Goal: Transaction & Acquisition: Download file/media

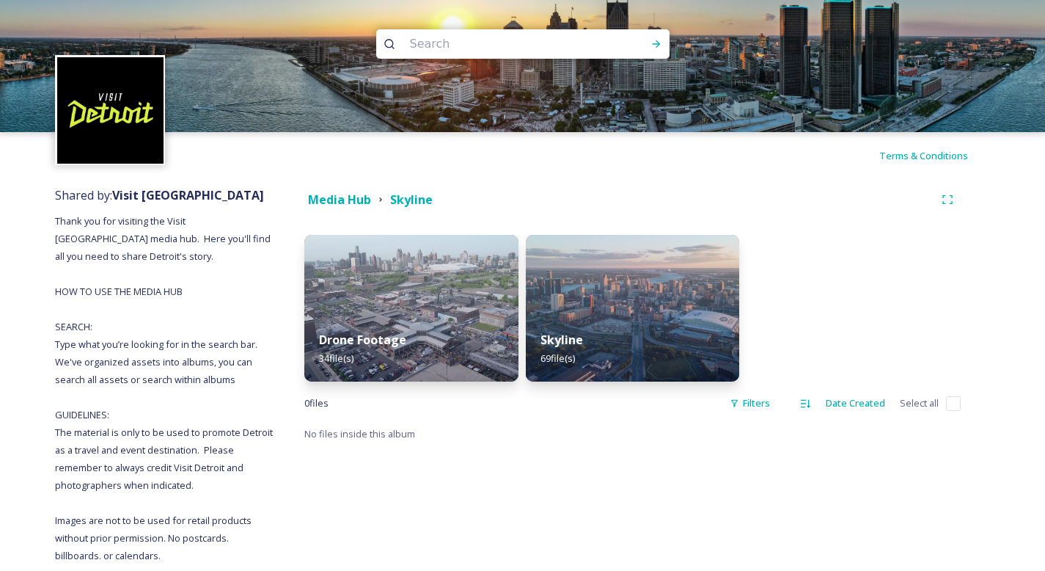
click at [337, 208] on div "Media Hub" at bounding box center [339, 200] width 63 height 18
click at [337, 206] on strong "Media Hub" at bounding box center [339, 199] width 63 height 16
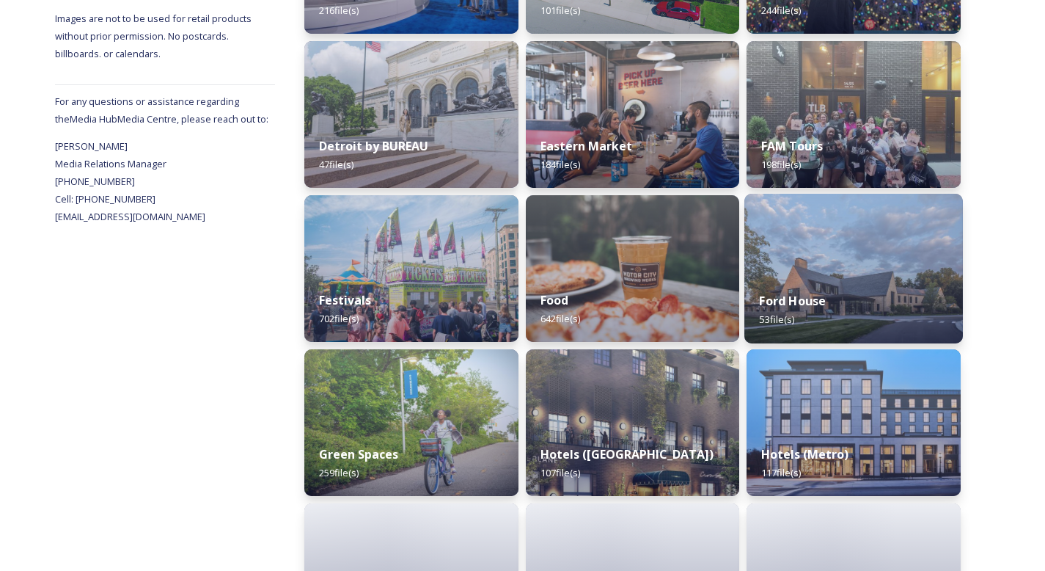
scroll to position [769, 0]
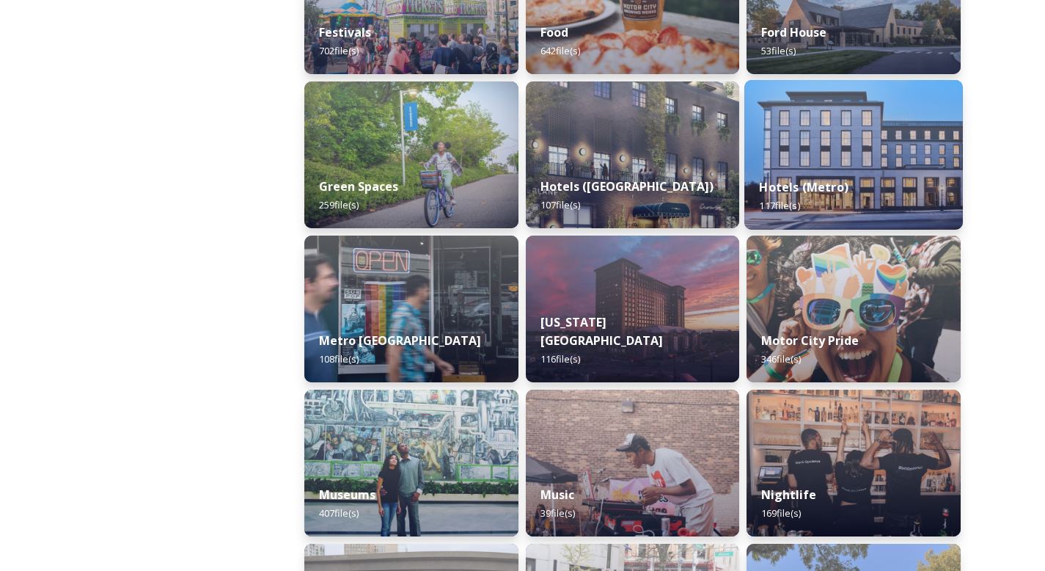
click at [893, 136] on img at bounding box center [853, 155] width 219 height 150
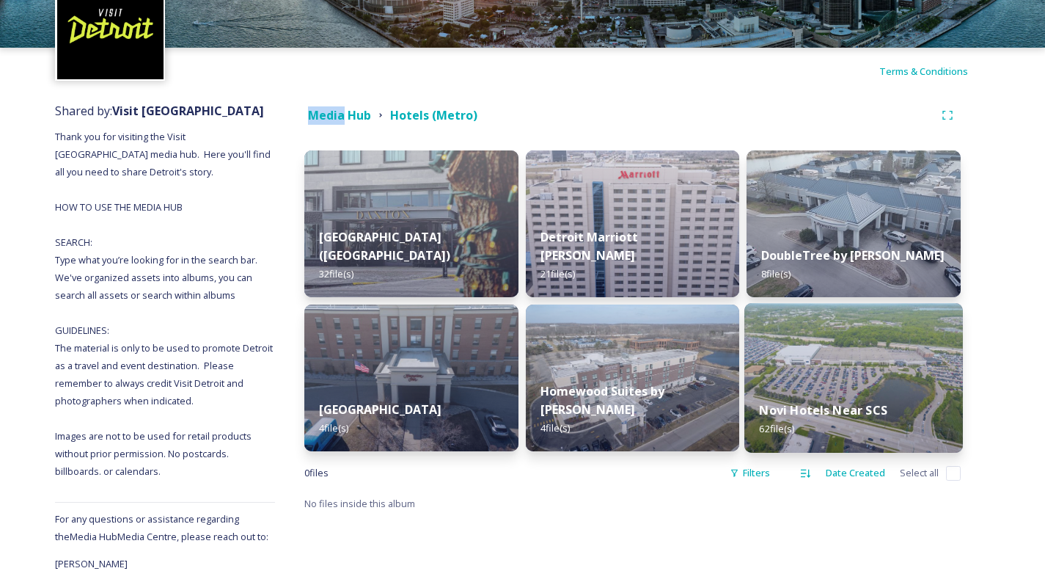
scroll to position [155, 0]
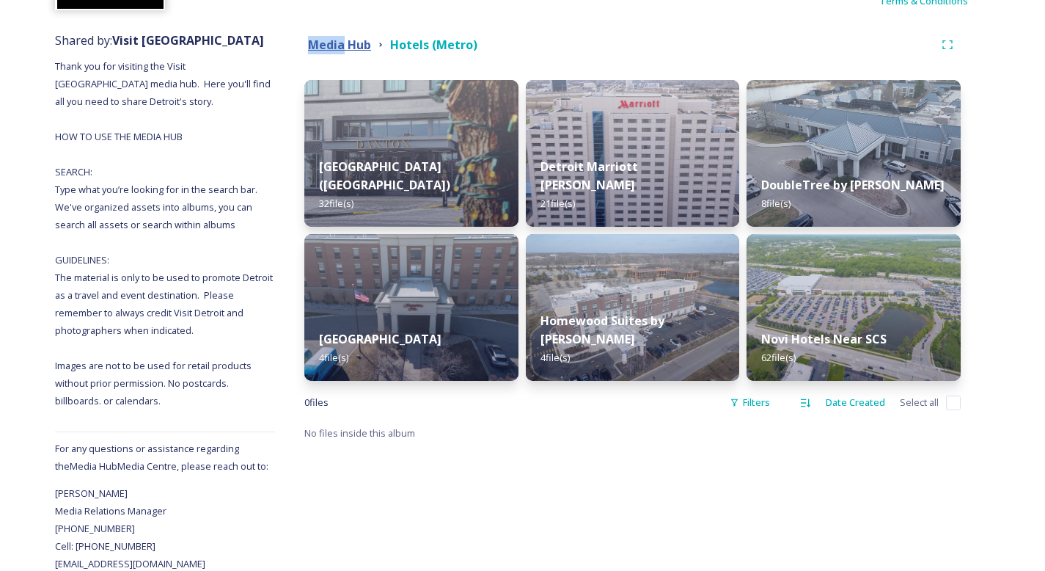
click at [353, 45] on strong "Media Hub" at bounding box center [339, 45] width 63 height 16
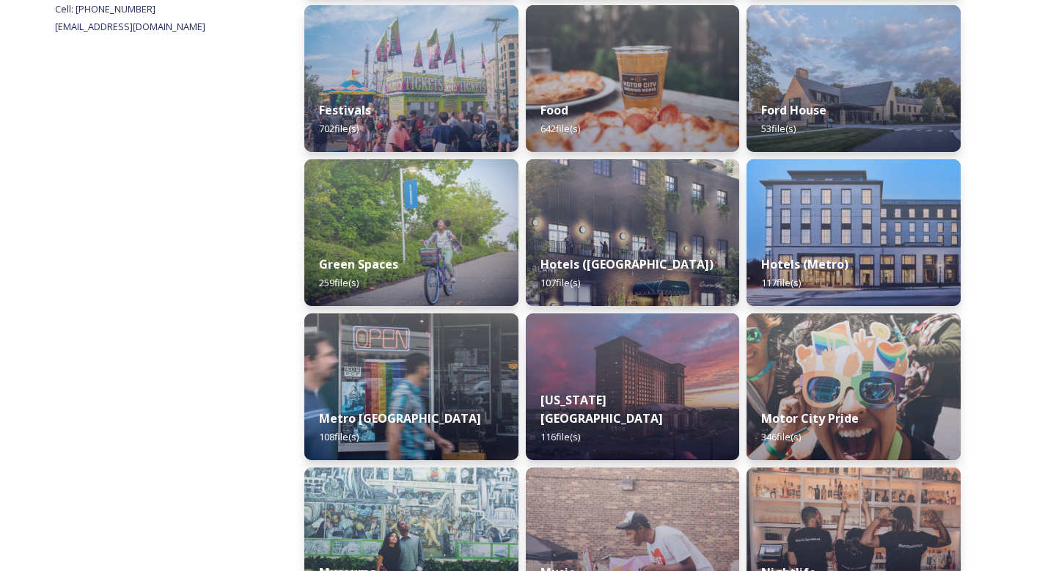
scroll to position [879, 0]
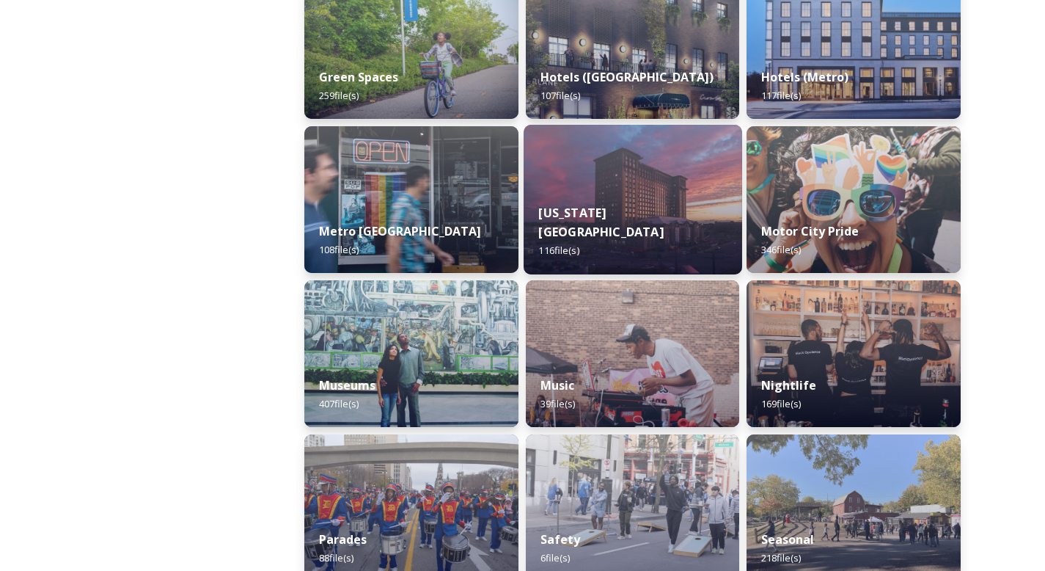
click at [663, 232] on strong "[US_STATE][GEOGRAPHIC_DATA]" at bounding box center [600, 222] width 125 height 35
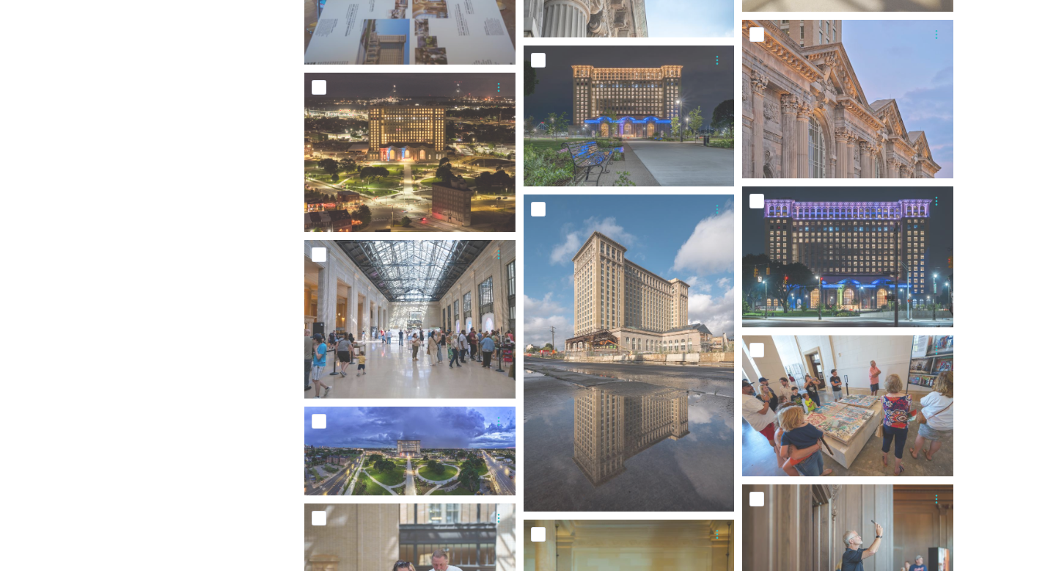
scroll to position [1152, 0]
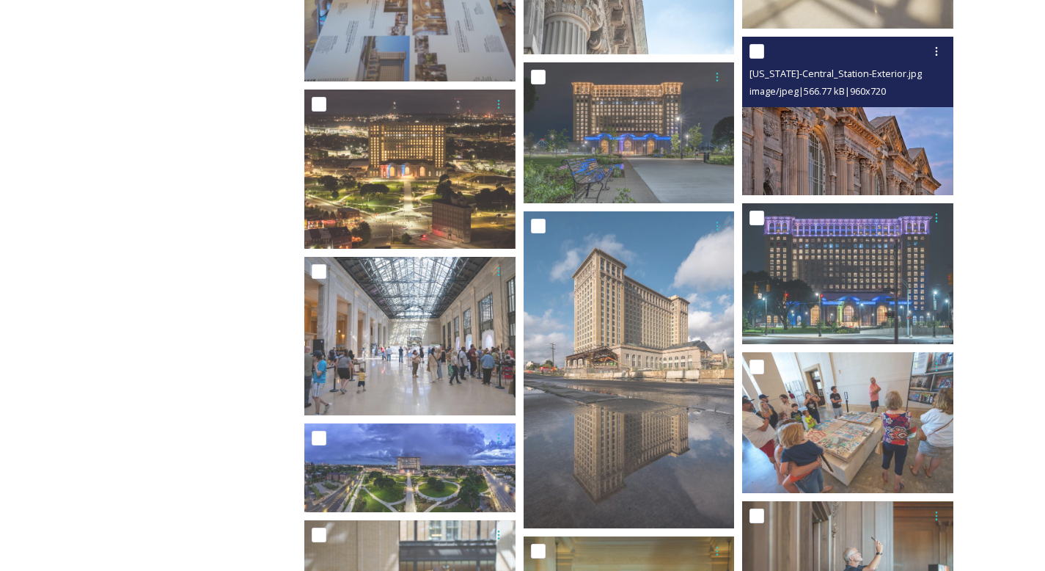
click at [918, 124] on img at bounding box center [847, 116] width 211 height 158
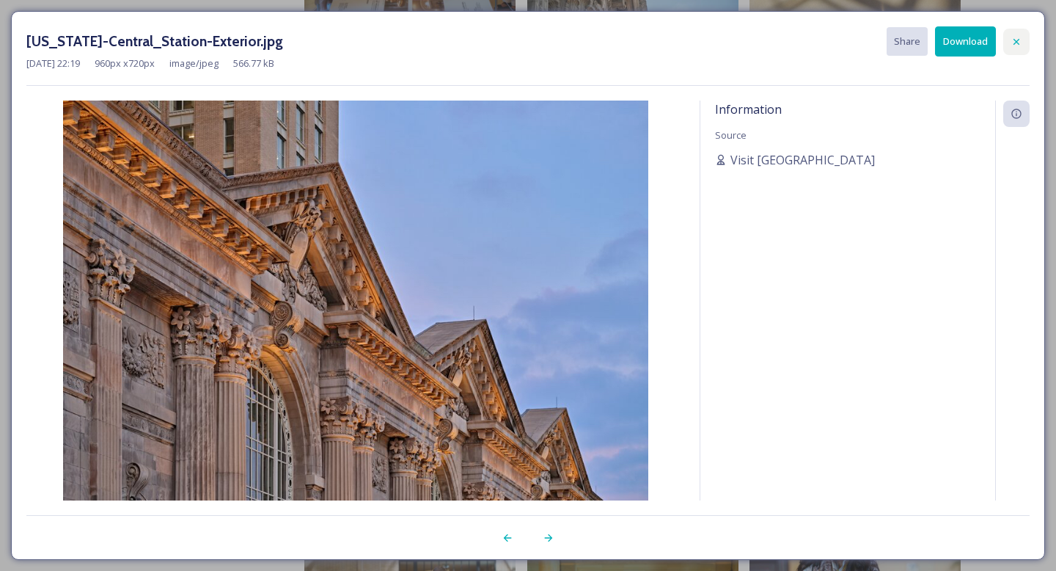
click at [1014, 37] on icon at bounding box center [1017, 42] width 12 height 12
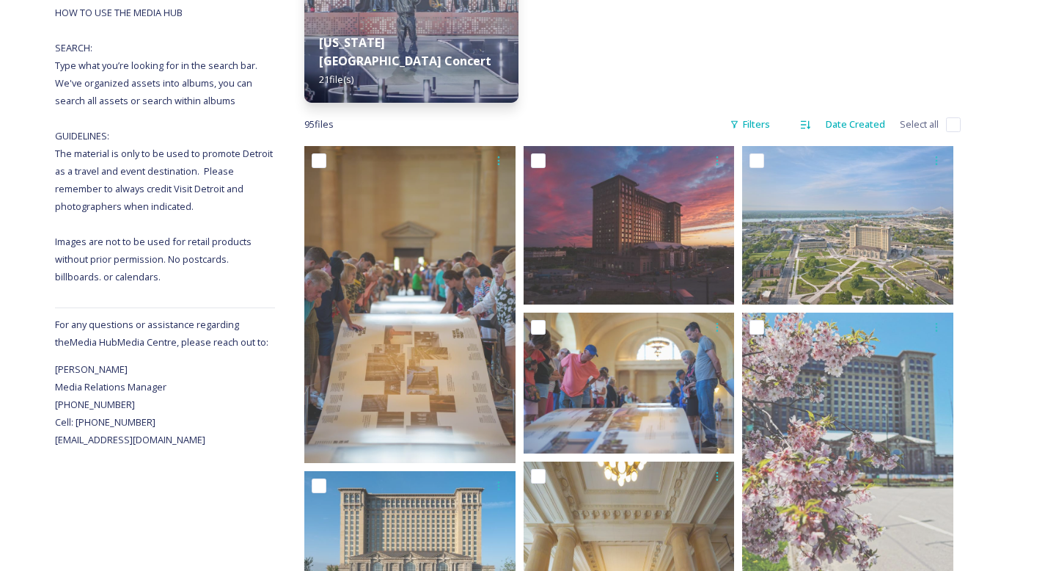
scroll to position [0, 0]
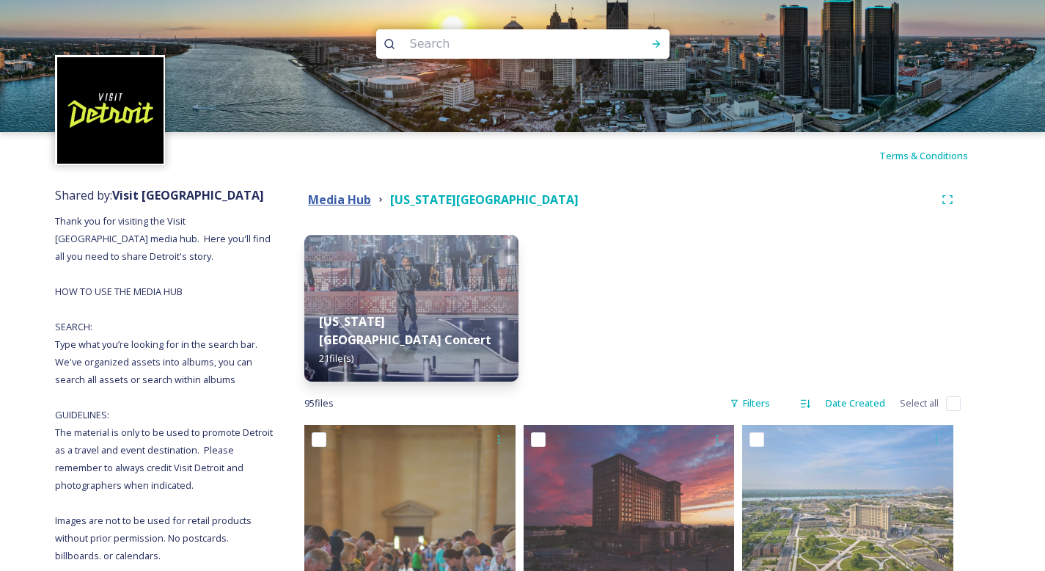
click at [329, 201] on strong "Media Hub" at bounding box center [339, 199] width 63 height 16
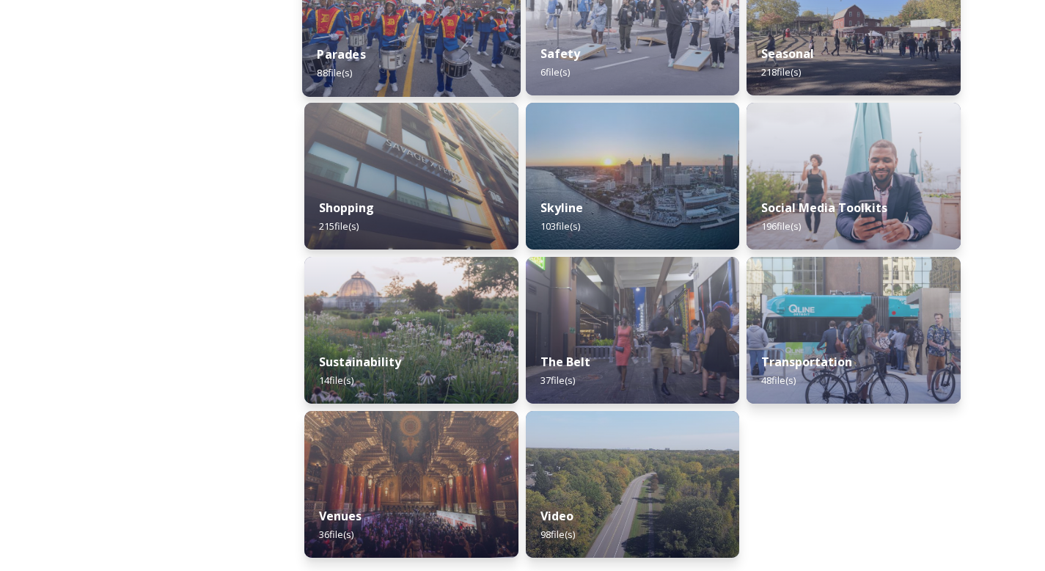
scroll to position [1364, 0]
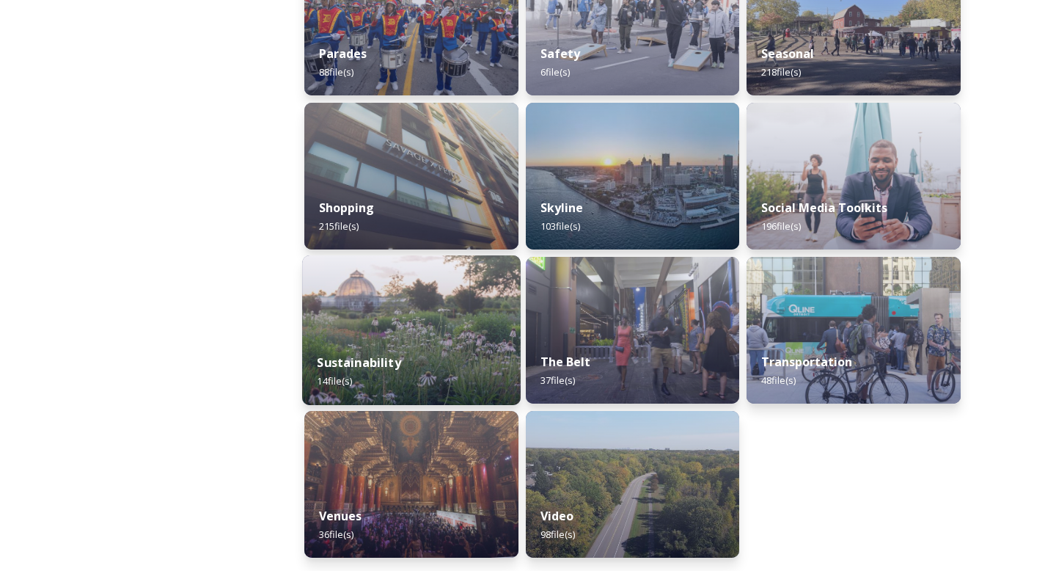
click at [403, 288] on img at bounding box center [411, 330] width 219 height 150
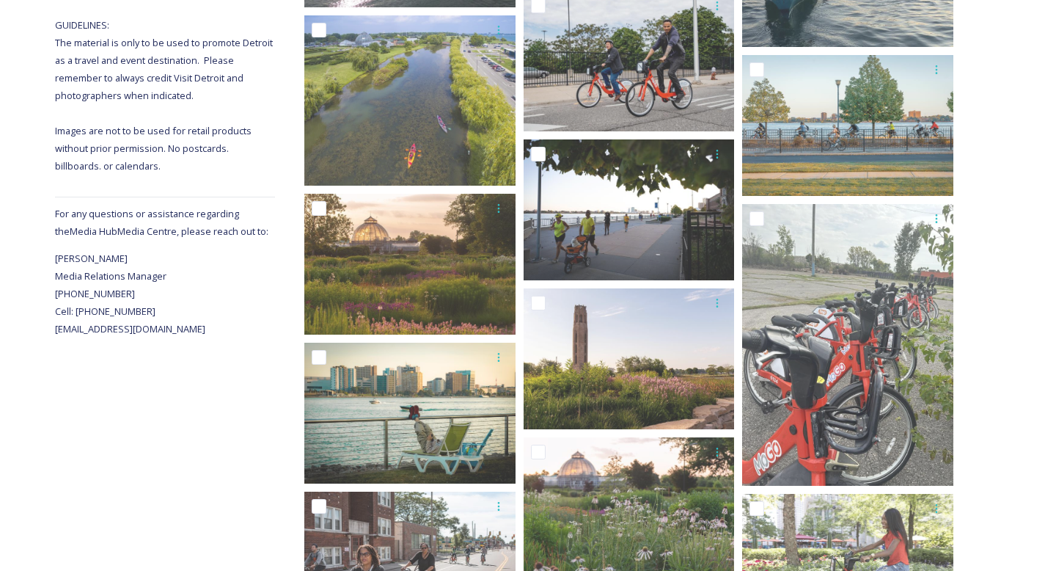
scroll to position [386, 0]
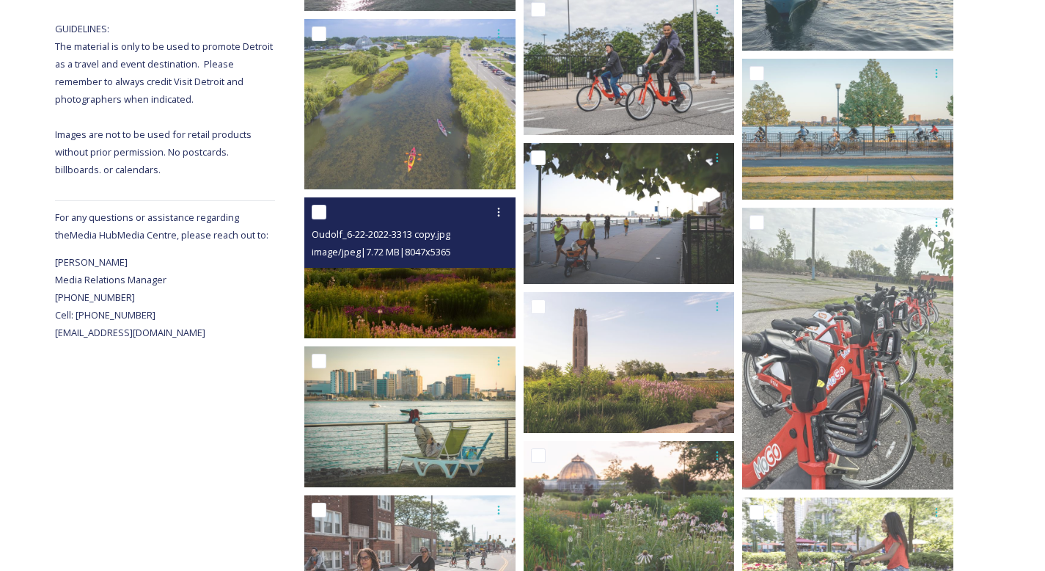
click at [380, 290] on img at bounding box center [409, 267] width 211 height 141
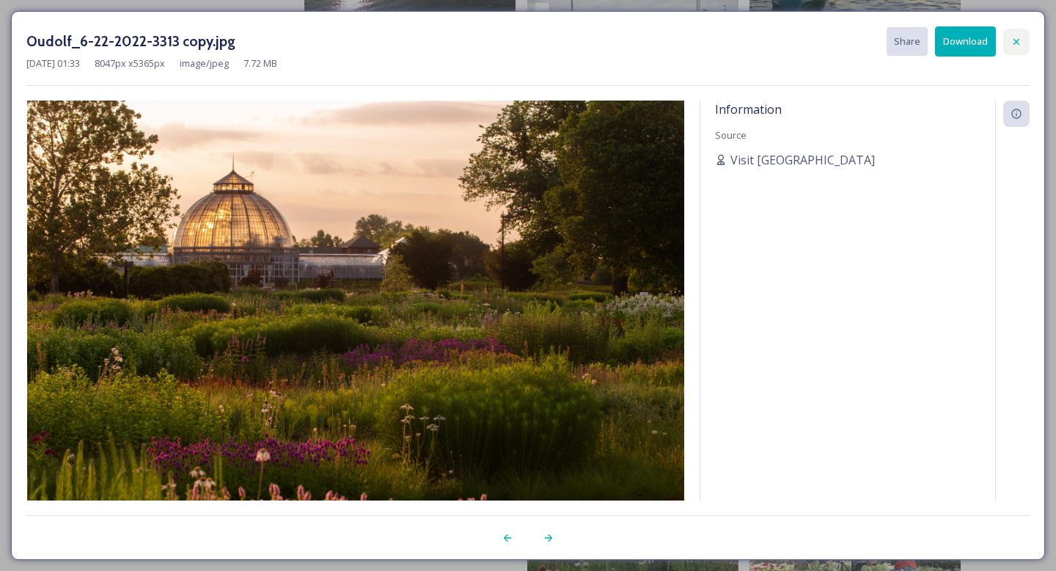
click at [1015, 33] on div at bounding box center [1016, 42] width 26 height 26
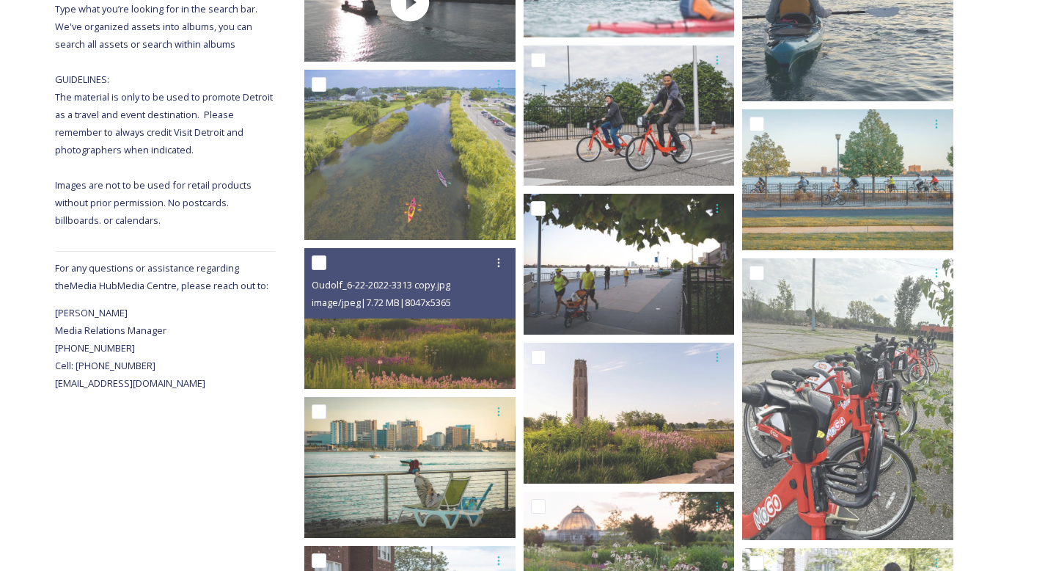
scroll to position [120, 0]
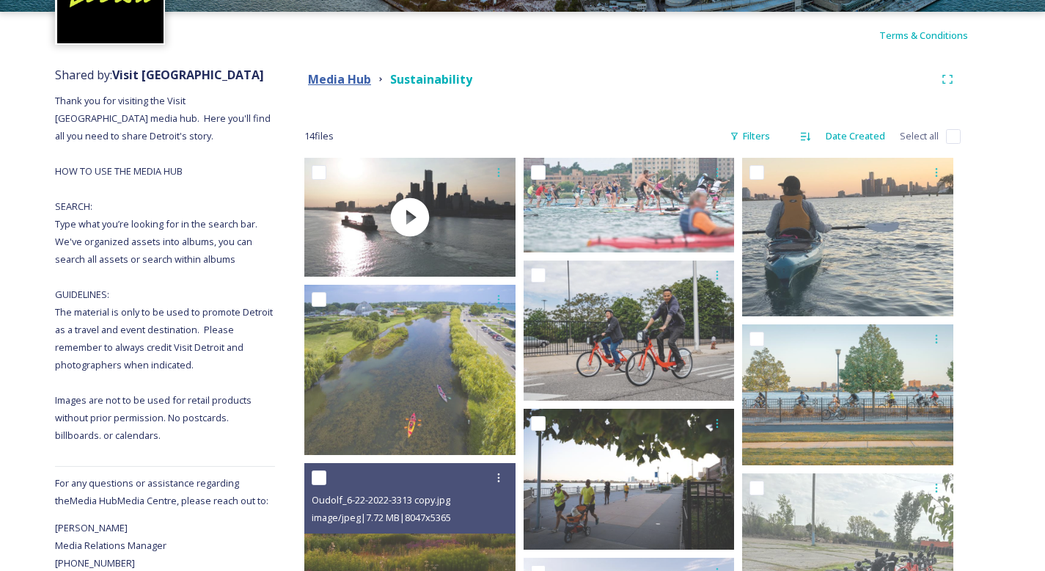
click at [337, 77] on strong "Media Hub" at bounding box center [339, 79] width 63 height 16
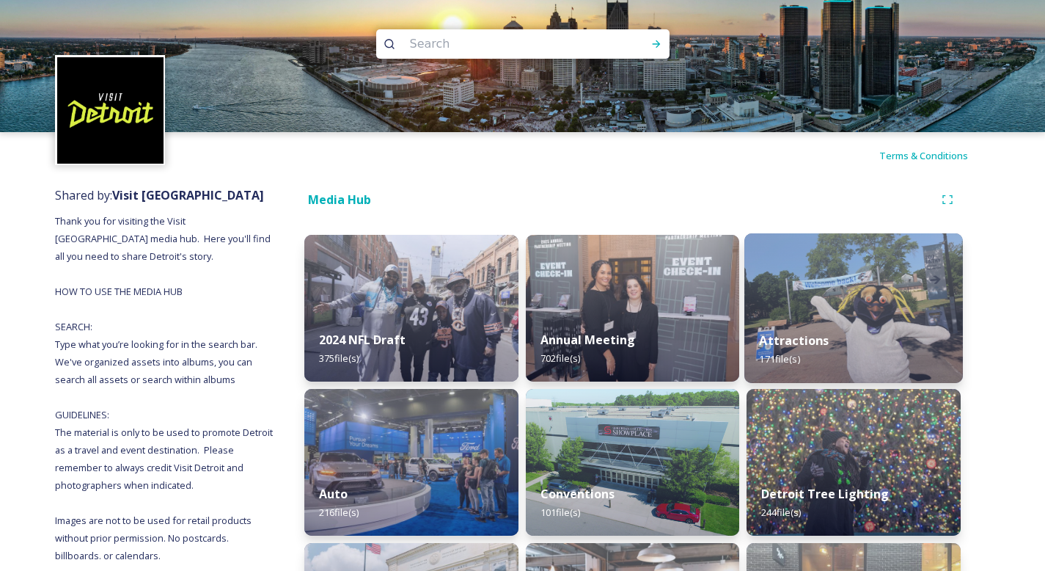
click at [819, 285] on img at bounding box center [853, 308] width 219 height 150
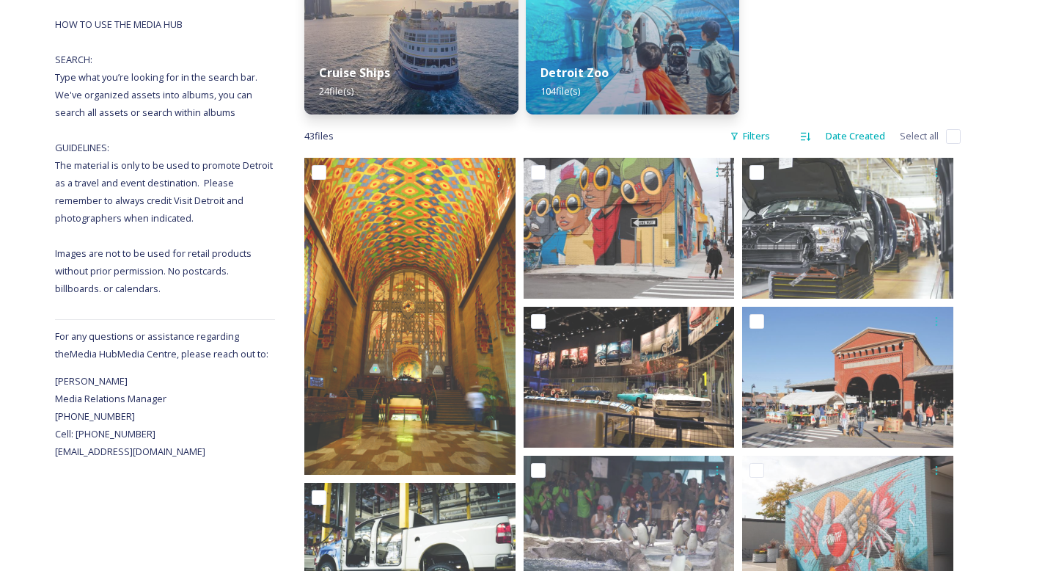
scroll to position [315, 0]
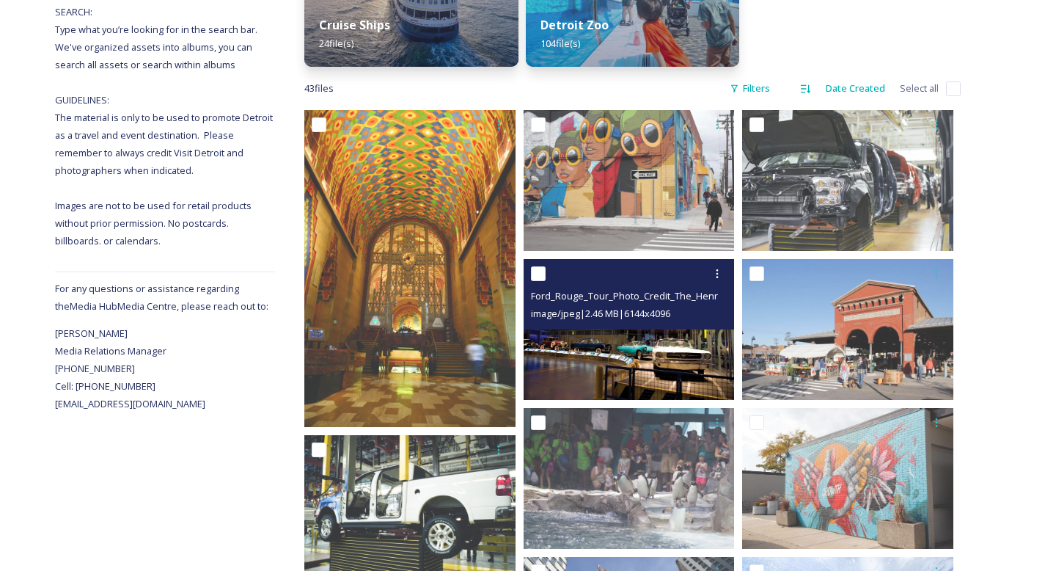
click at [667, 366] on img at bounding box center [629, 329] width 211 height 141
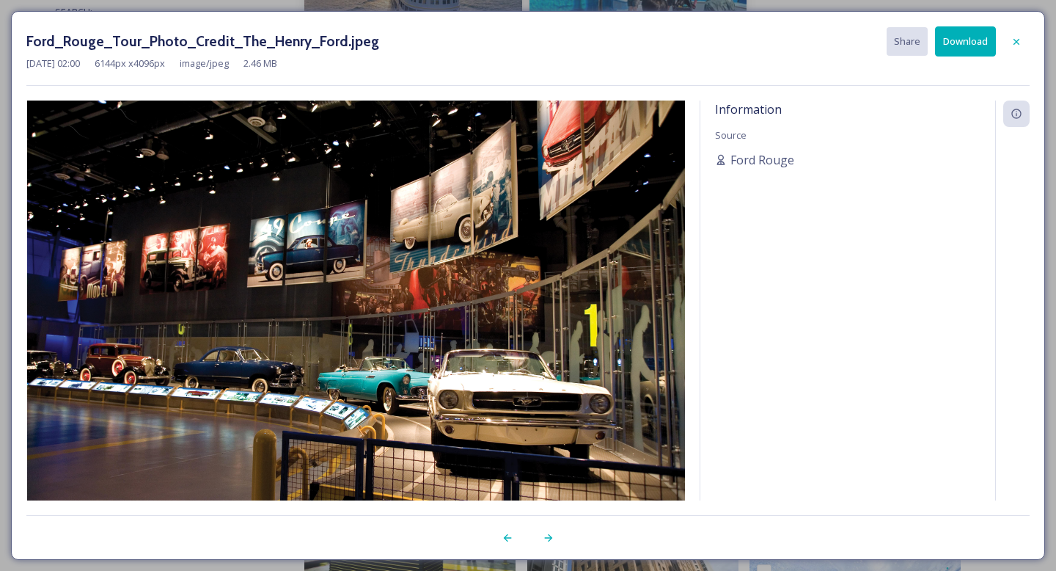
click at [950, 54] on button "Download" at bounding box center [965, 41] width 61 height 30
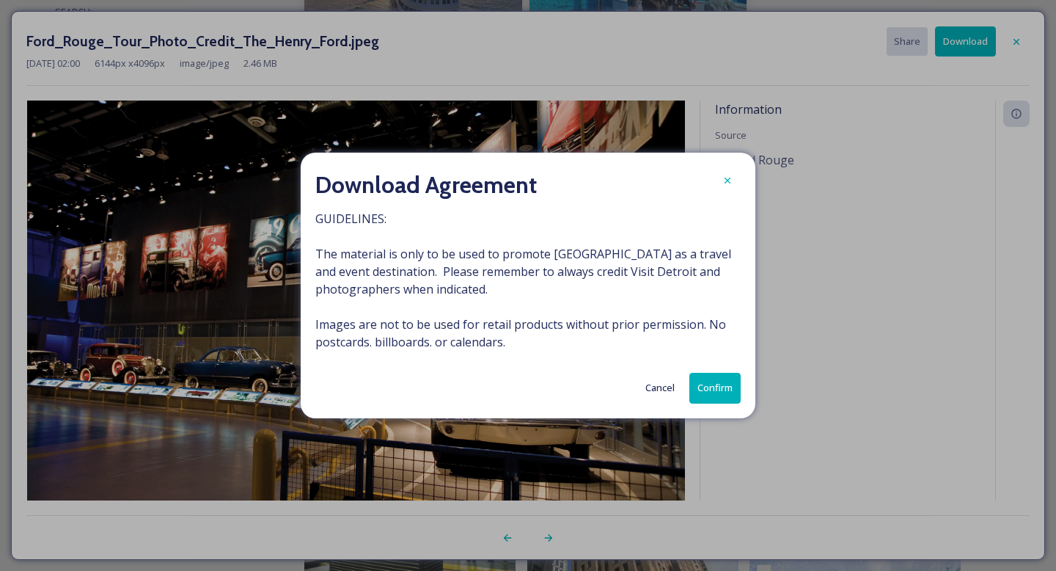
click at [706, 376] on button "Confirm" at bounding box center [714, 388] width 51 height 30
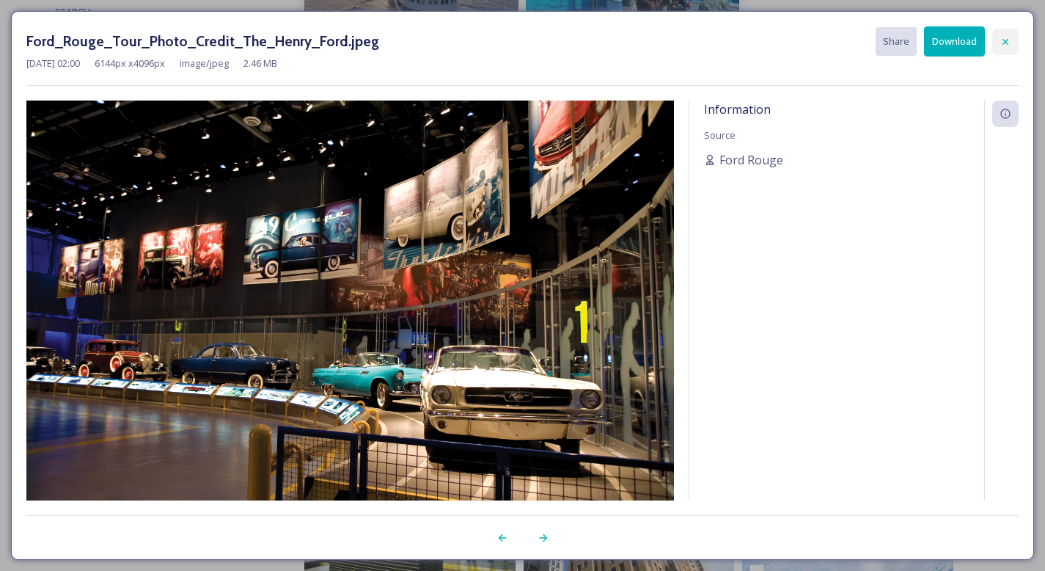
click at [1004, 47] on div at bounding box center [1005, 42] width 26 height 26
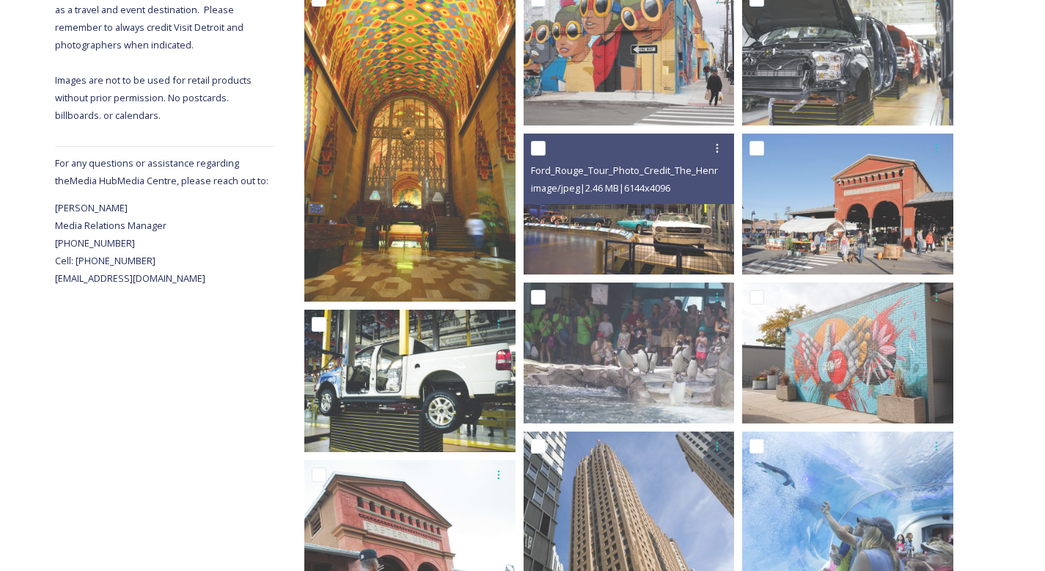
scroll to position [237, 0]
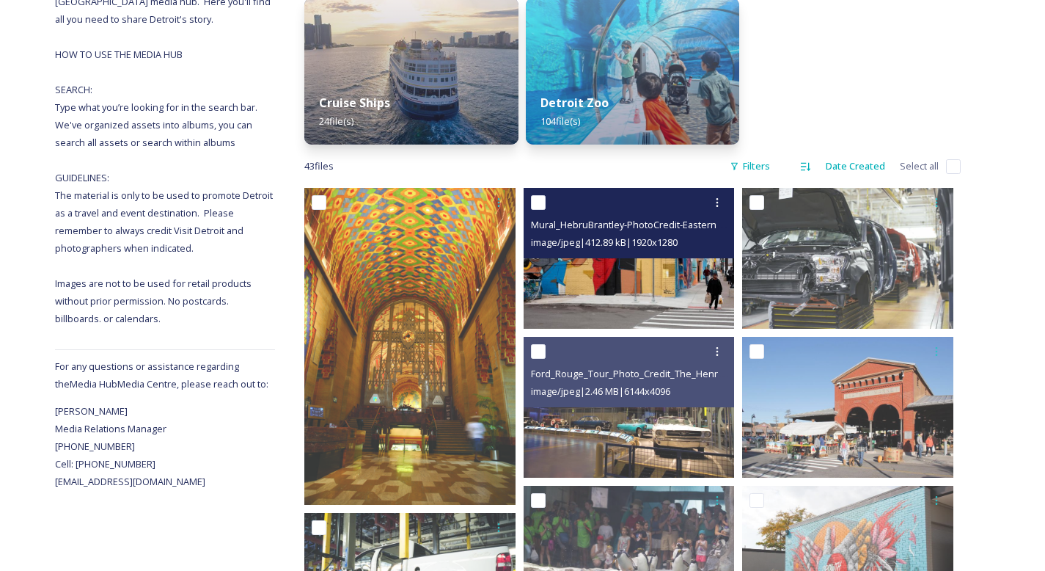
click at [709, 300] on img at bounding box center [629, 258] width 211 height 141
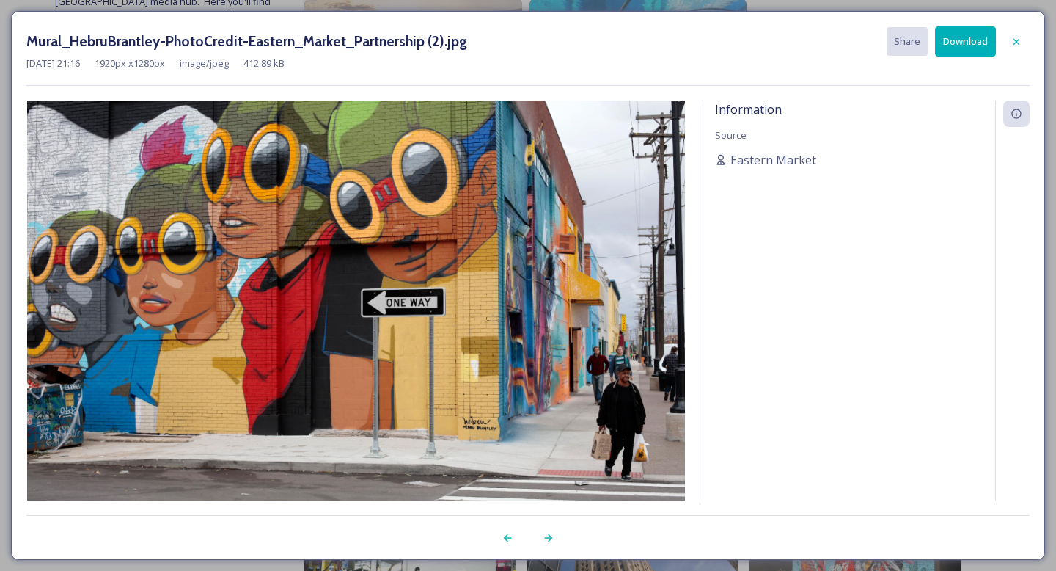
click at [949, 48] on button "Download" at bounding box center [965, 41] width 61 height 30
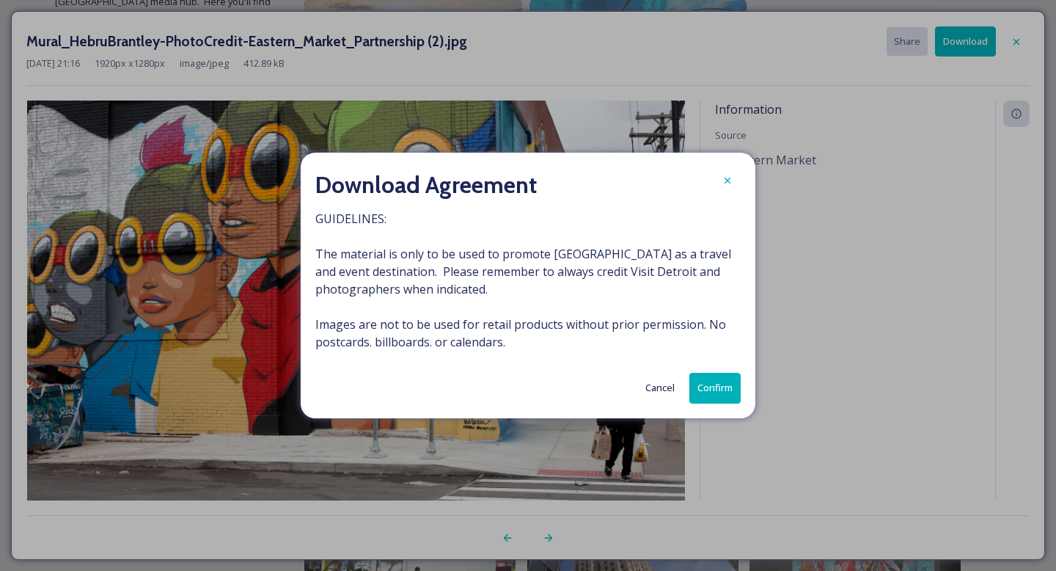
click at [720, 386] on button "Confirm" at bounding box center [714, 388] width 51 height 30
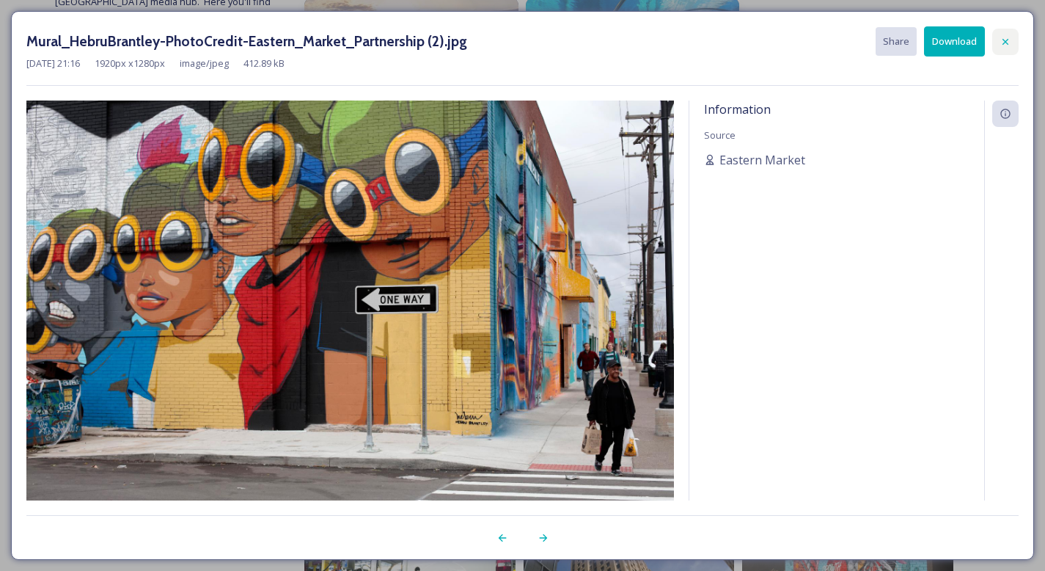
click at [1008, 41] on icon at bounding box center [1006, 42] width 12 height 12
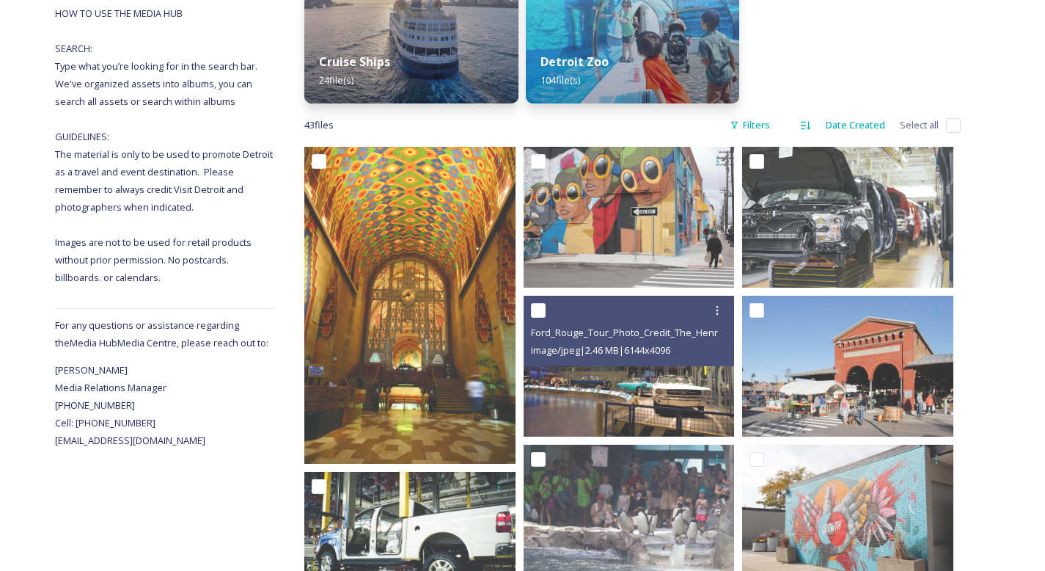
scroll to position [280, 0]
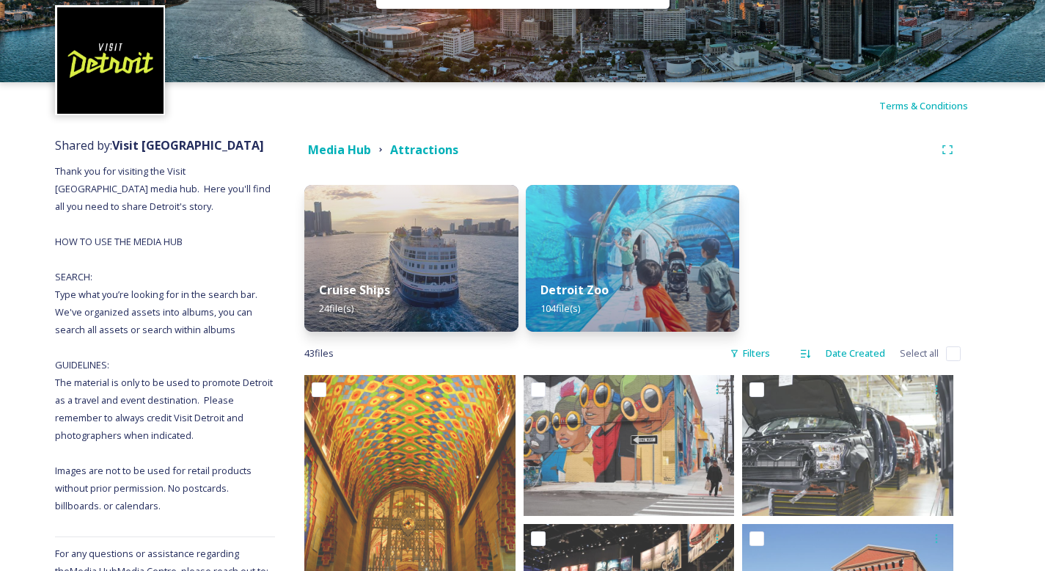
scroll to position [0, 0]
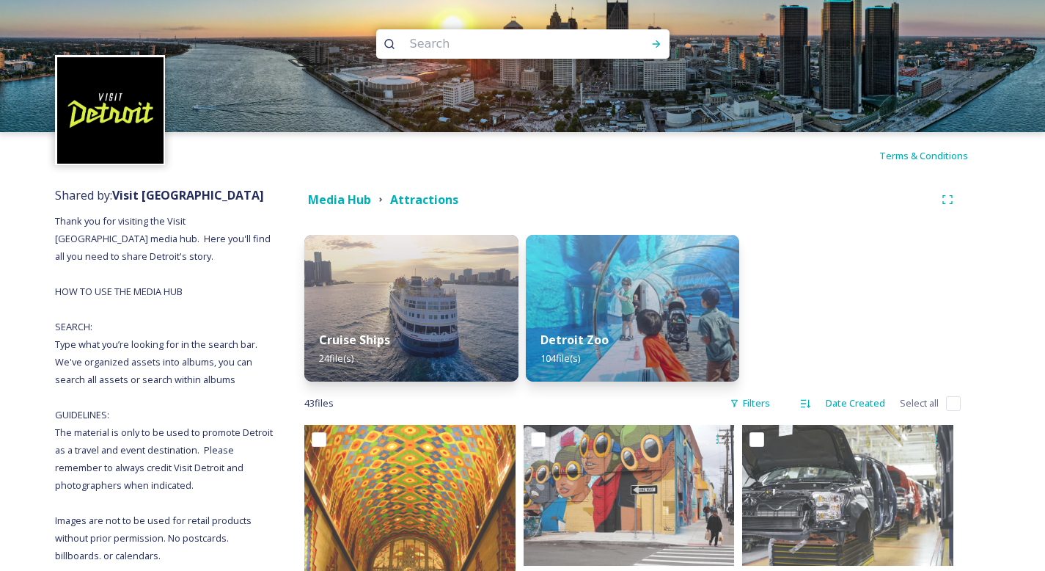
click at [354, 205] on strong "Media Hub" at bounding box center [339, 199] width 63 height 16
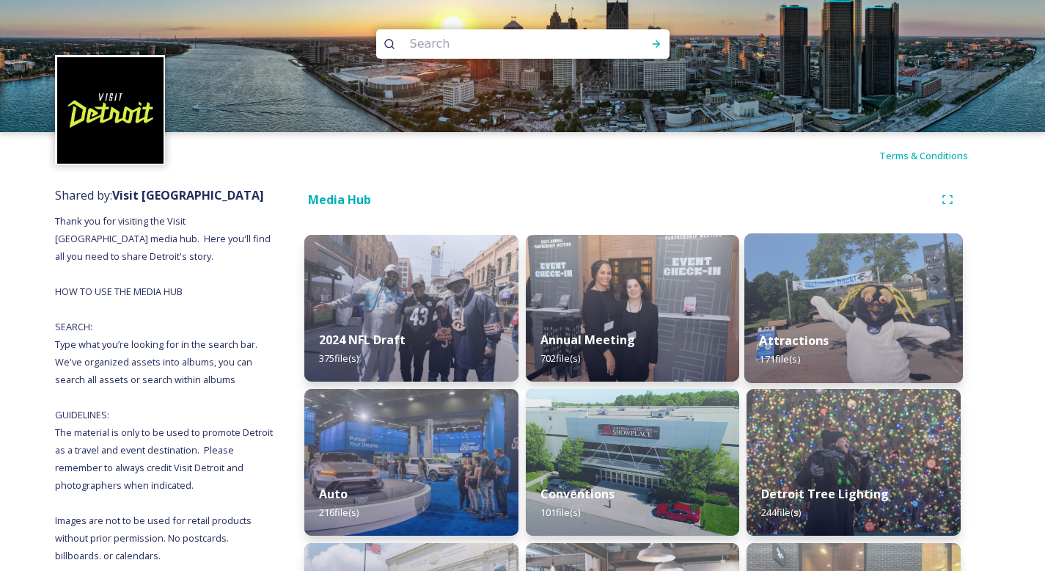
click at [834, 294] on img at bounding box center [853, 308] width 219 height 150
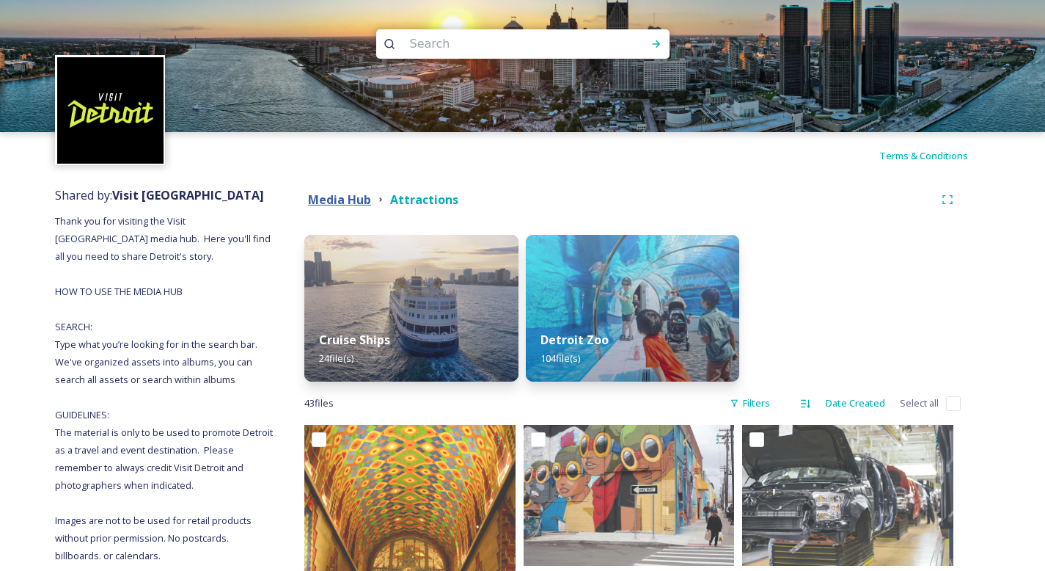
click at [346, 194] on strong "Media Hub" at bounding box center [339, 199] width 63 height 16
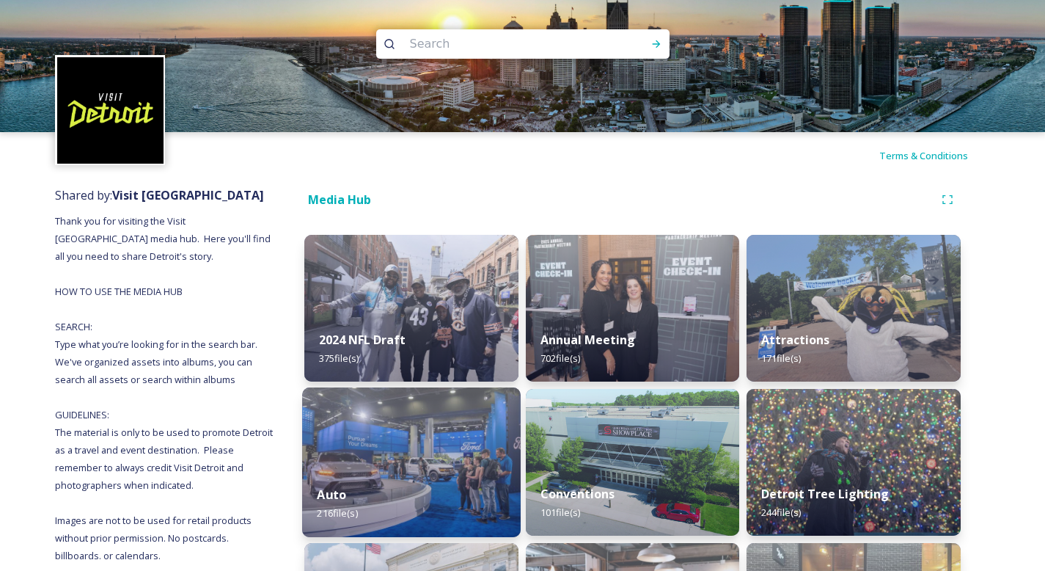
click at [403, 439] on img at bounding box center [411, 462] width 219 height 150
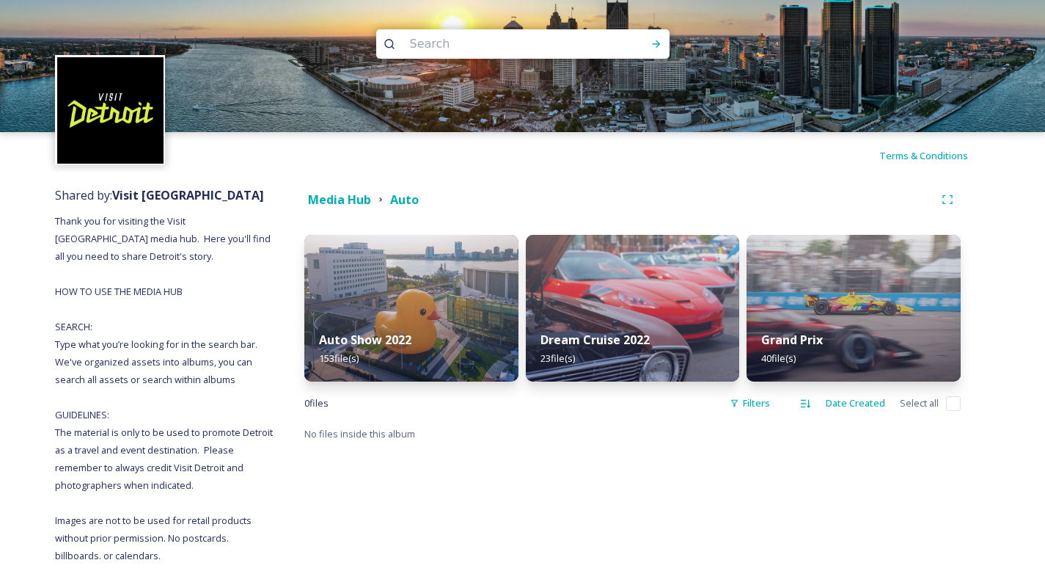
click at [348, 208] on div "Media Hub" at bounding box center [339, 200] width 63 height 18
click at [348, 205] on strong "Media Hub" at bounding box center [339, 199] width 63 height 16
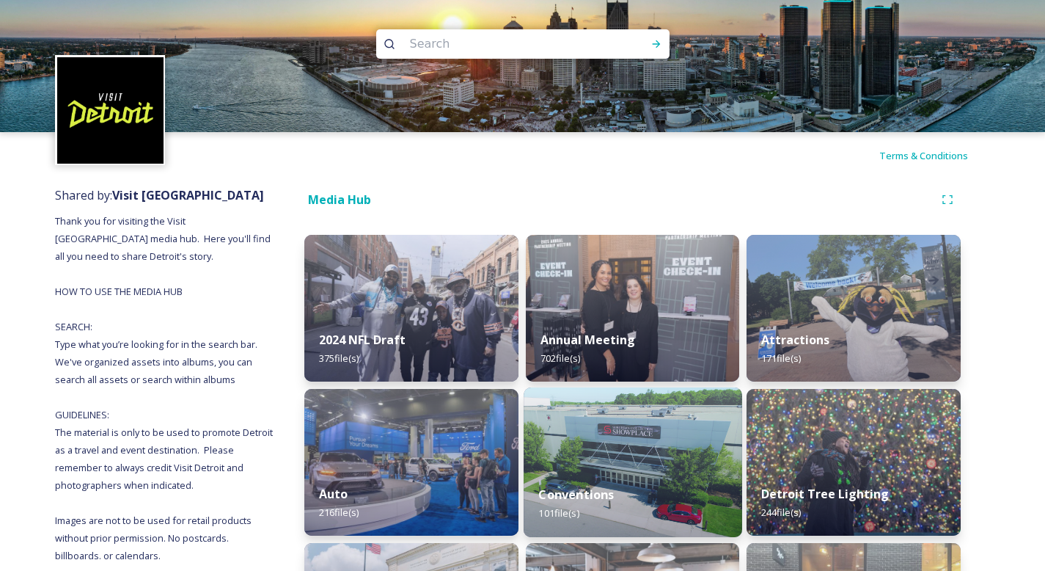
click at [626, 467] on img at bounding box center [633, 462] width 219 height 150
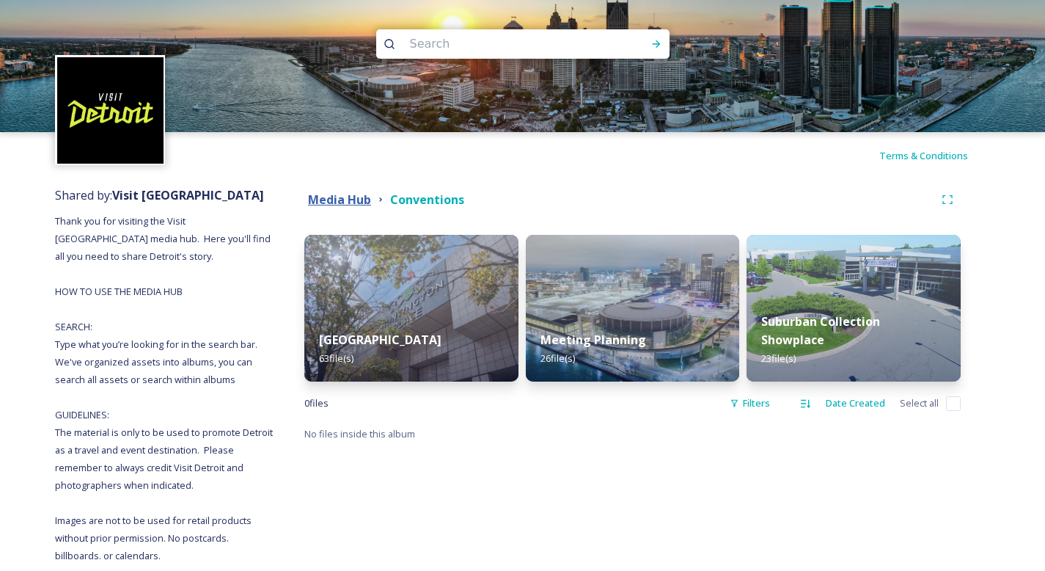
click at [335, 206] on strong "Media Hub" at bounding box center [339, 199] width 63 height 16
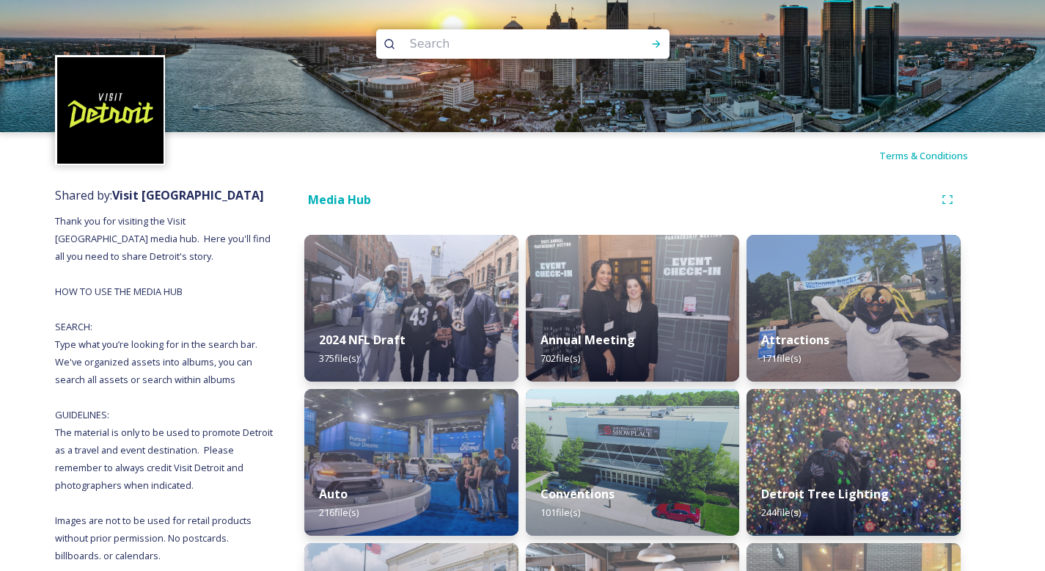
scroll to position [284, 0]
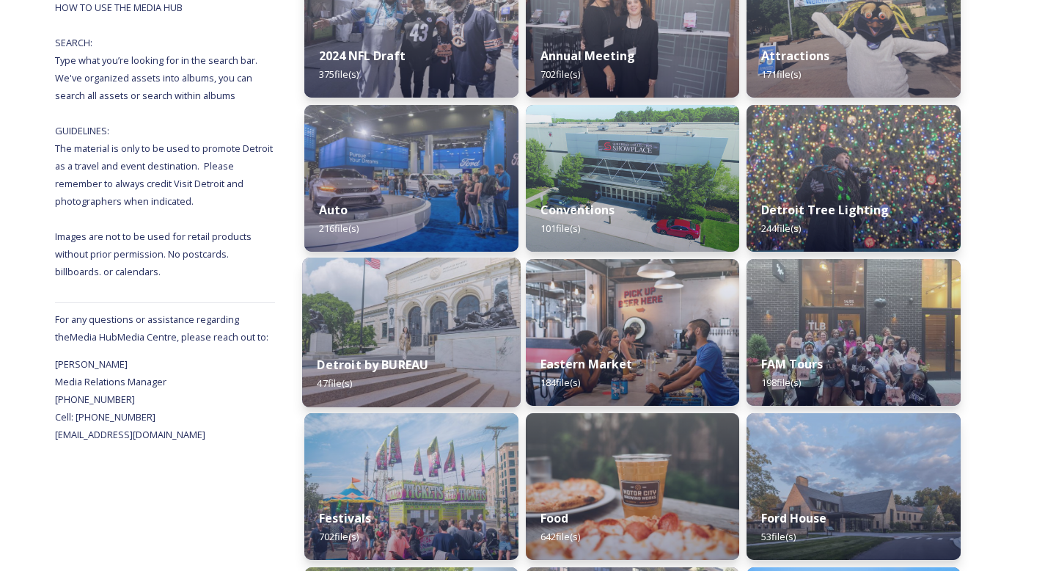
click at [463, 350] on div "Detroit by BUREAU 47 file(s)" at bounding box center [411, 373] width 219 height 67
